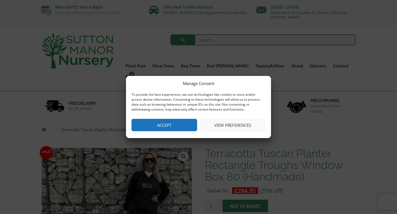
click at [164, 127] on button "Accept" at bounding box center [164, 125] width 66 height 12
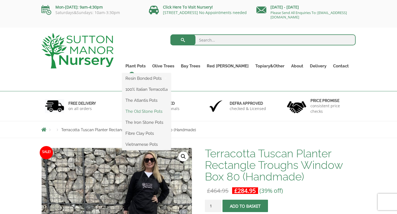
click at [164, 113] on link "The Old Stone Pots" at bounding box center [146, 111] width 49 height 8
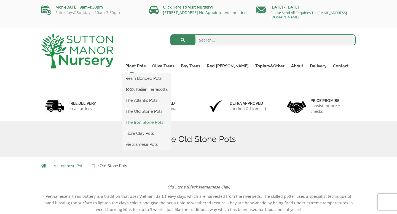
click at [165, 122] on link "The Iron Stone Pots" at bounding box center [146, 122] width 49 height 8
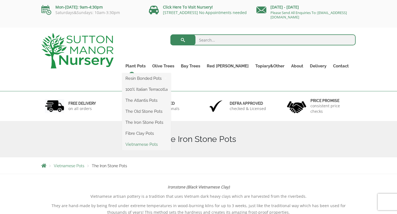
click at [161, 145] on link "Vietnamese Pots" at bounding box center [146, 145] width 49 height 8
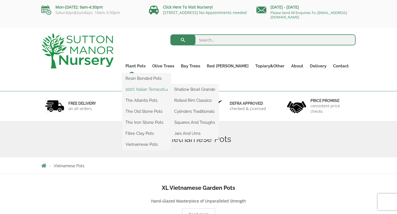
click at [164, 92] on link "100% Italian Terracotta" at bounding box center [146, 89] width 49 height 8
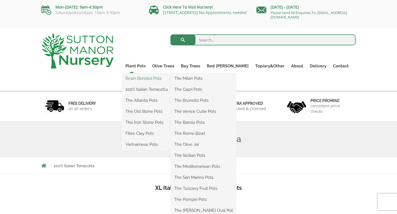
click at [155, 79] on link "Resin Bonded Pots" at bounding box center [146, 78] width 49 height 8
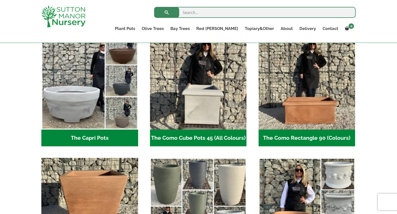
scroll to position [287, 0]
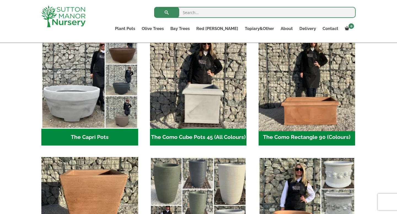
click at [312, 122] on img "Visit product category The Como Rectangle 90 (Colours)" at bounding box center [306, 80] width 101 height 101
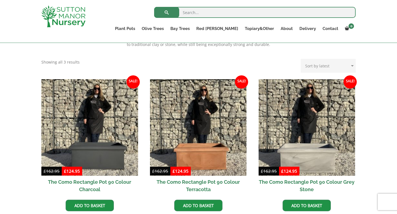
scroll to position [168, 0]
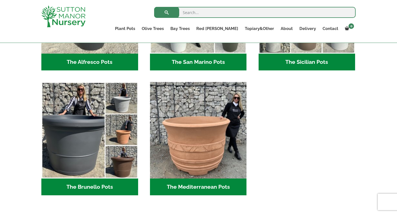
scroll to position [740, 0]
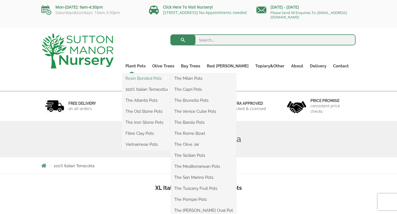
click at [166, 79] on link "Resin Bonded Pots" at bounding box center [146, 78] width 49 height 8
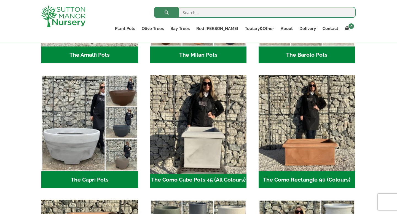
scroll to position [243, 0]
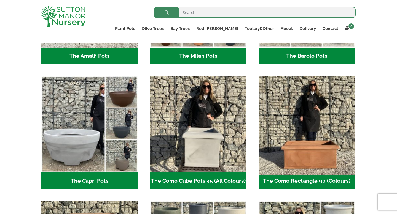
click at [314, 171] on img "Visit product category The Como Rectangle 90 (Colours)" at bounding box center [306, 124] width 101 height 101
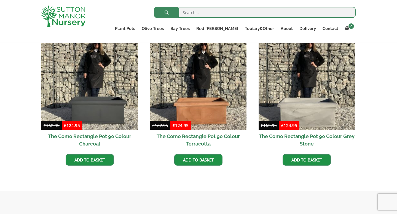
scroll to position [164, 0]
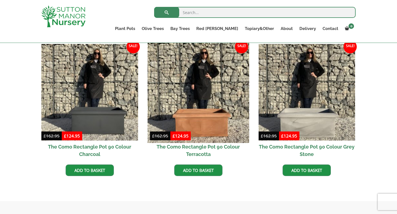
click at [205, 91] on img at bounding box center [197, 92] width 101 height 101
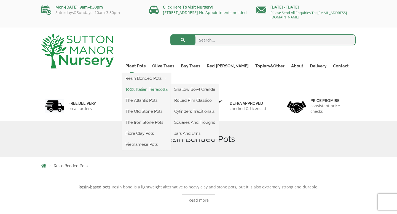
click at [164, 90] on link "100% Italian Terracotta" at bounding box center [146, 89] width 49 height 8
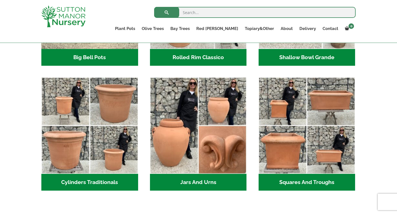
scroll to position [268, 0]
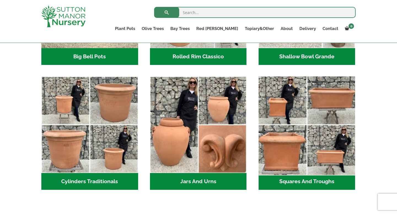
click at [330, 109] on img "Visit product category Squares And Troughs" at bounding box center [306, 124] width 101 height 101
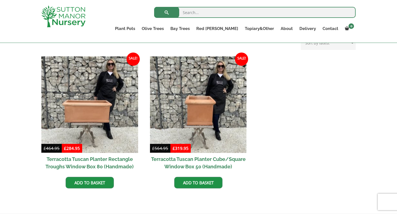
scroll to position [239, 0]
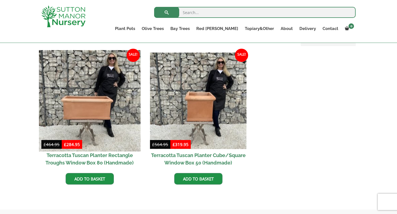
click at [89, 112] on img at bounding box center [89, 100] width 101 height 101
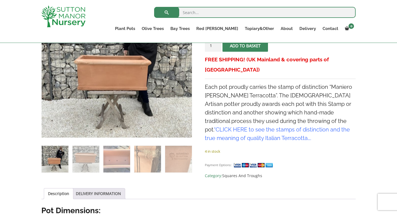
scroll to position [146, 0]
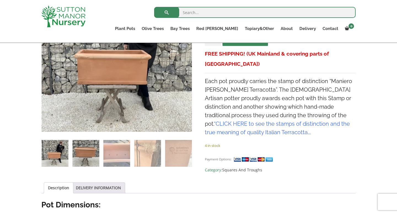
click at [78, 159] on img at bounding box center [85, 153] width 27 height 27
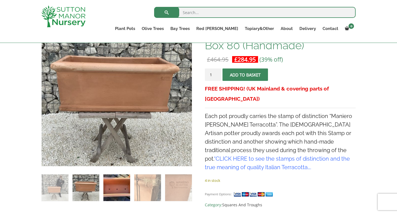
scroll to position [113, 0]
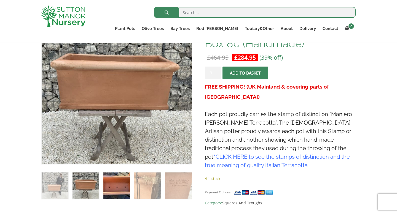
click at [125, 184] on img at bounding box center [116, 186] width 27 height 27
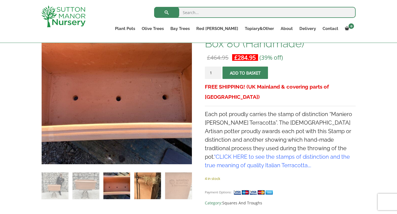
click at [147, 187] on img at bounding box center [147, 186] width 27 height 27
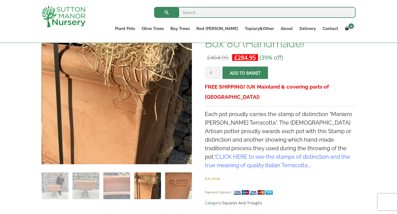
click at [175, 188] on img at bounding box center [178, 186] width 27 height 27
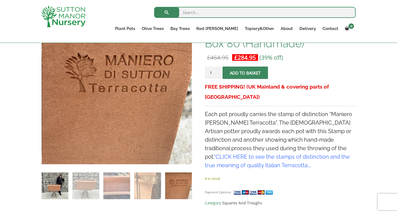
click at [54, 183] on img at bounding box center [55, 186] width 27 height 27
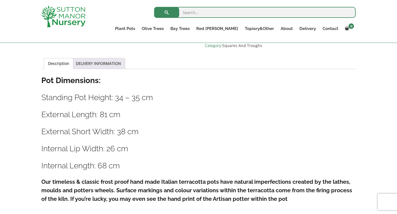
scroll to position [275, 0]
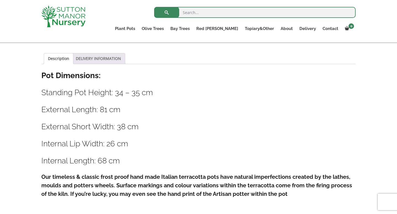
click at [93, 59] on link "DELIVERY INFORMATION" at bounding box center [98, 58] width 45 height 10
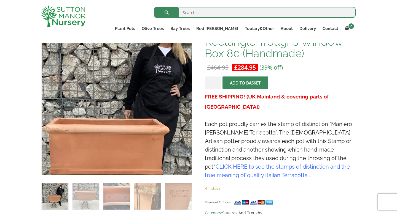
scroll to position [125, 0]
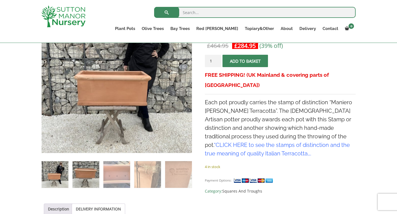
click at [96, 177] on img at bounding box center [85, 174] width 27 height 27
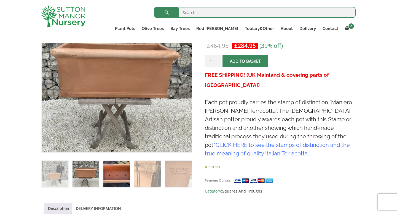
click at [118, 169] on img at bounding box center [116, 174] width 27 height 27
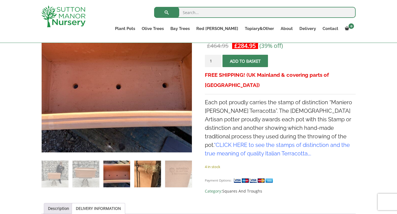
click at [146, 169] on img at bounding box center [147, 174] width 27 height 27
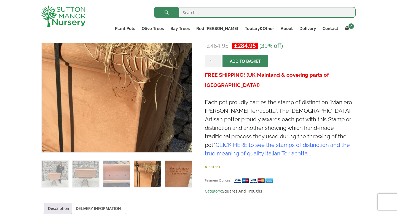
click at [178, 177] on img at bounding box center [178, 174] width 27 height 27
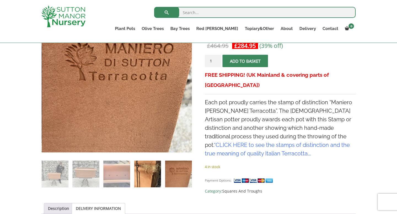
click at [155, 167] on img at bounding box center [147, 174] width 27 height 27
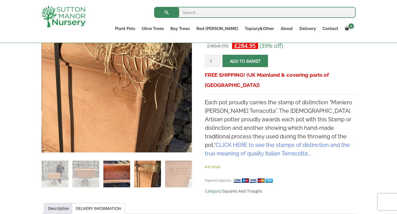
click at [126, 172] on img at bounding box center [116, 174] width 27 height 27
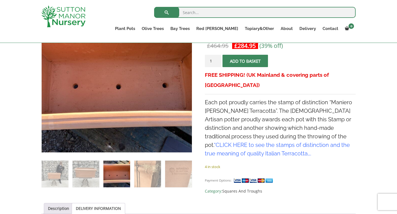
click at [101, 172] on ol at bounding box center [116, 170] width 151 height 35
click at [90, 172] on img at bounding box center [85, 174] width 27 height 27
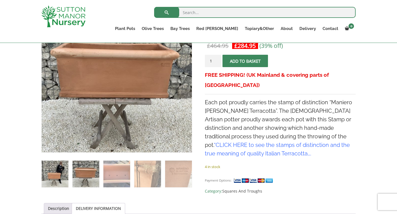
click at [47, 179] on img at bounding box center [55, 174] width 27 height 27
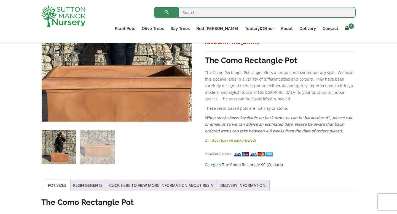
scroll to position [157, 0]
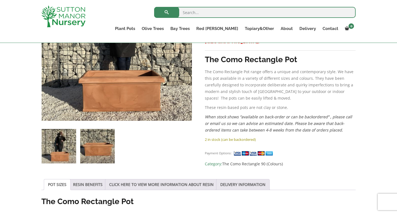
click at [97, 156] on img at bounding box center [97, 146] width 34 height 34
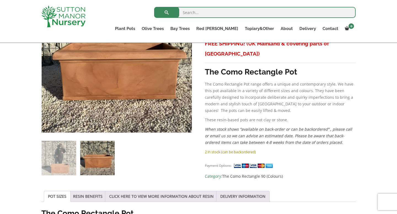
scroll to position [146, 0]
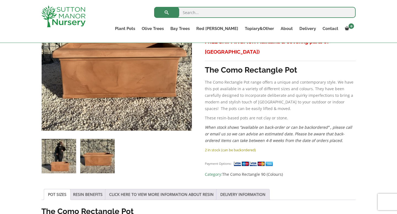
click at [64, 169] on img at bounding box center [59, 156] width 34 height 34
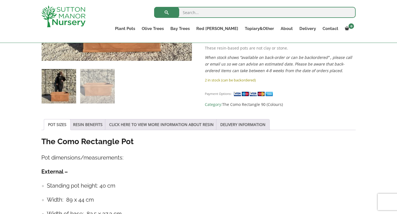
scroll to position [216, 0]
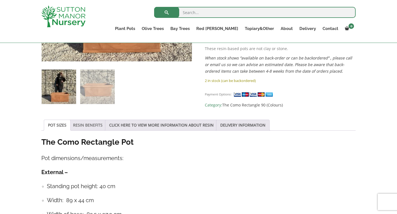
click at [94, 126] on link "RESIN BENEFITS" at bounding box center [87, 125] width 29 height 10
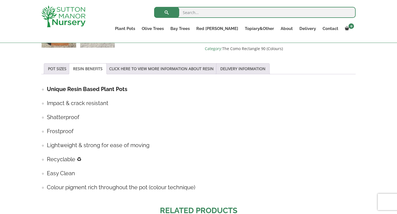
scroll to position [271, 0]
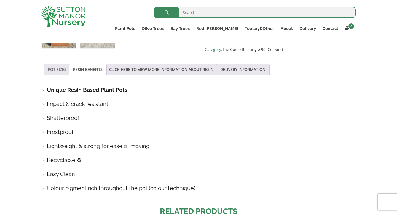
click at [51, 70] on link "POT SIZES" at bounding box center [57, 69] width 18 height 10
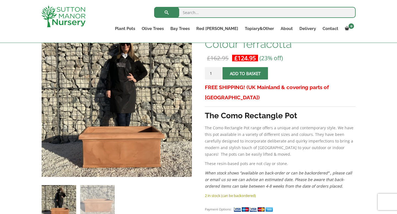
scroll to position [65, 0]
